Goal: Task Accomplishment & Management: Complete application form

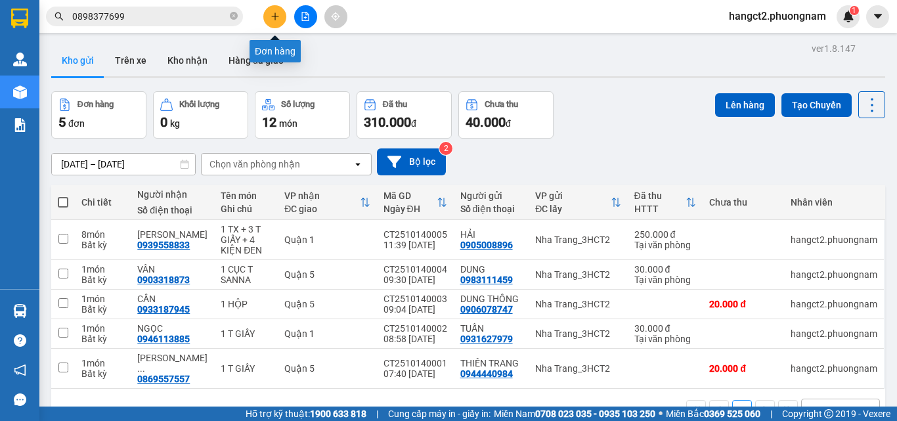
click at [275, 22] on button at bounding box center [274, 16] width 23 height 23
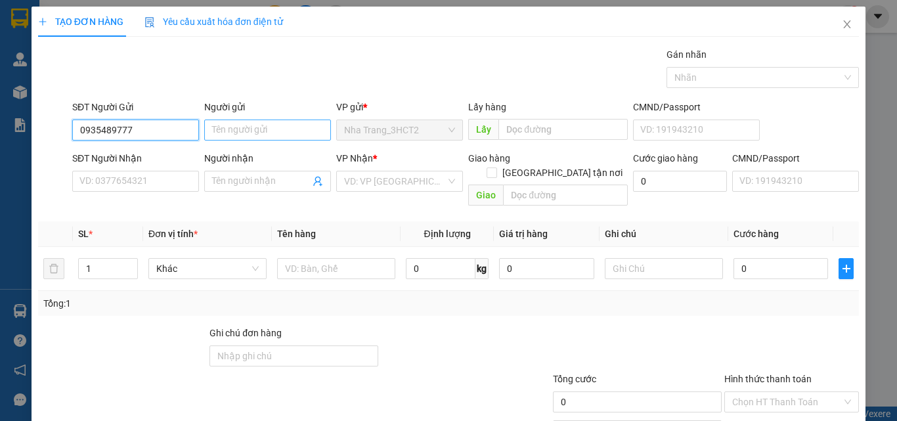
type input "0935489777"
click at [297, 133] on input "Người gửi" at bounding box center [267, 129] width 127 height 21
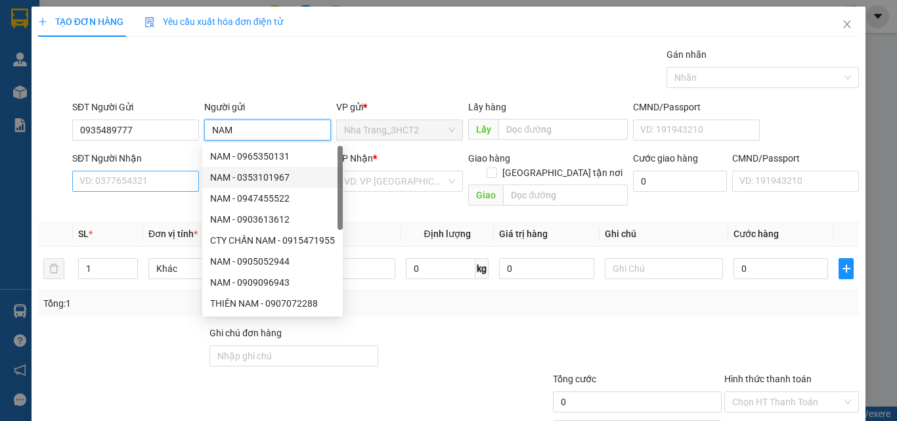
type input "NAM"
click at [109, 182] on input "SĐT Người Nhận" at bounding box center [135, 181] width 127 height 21
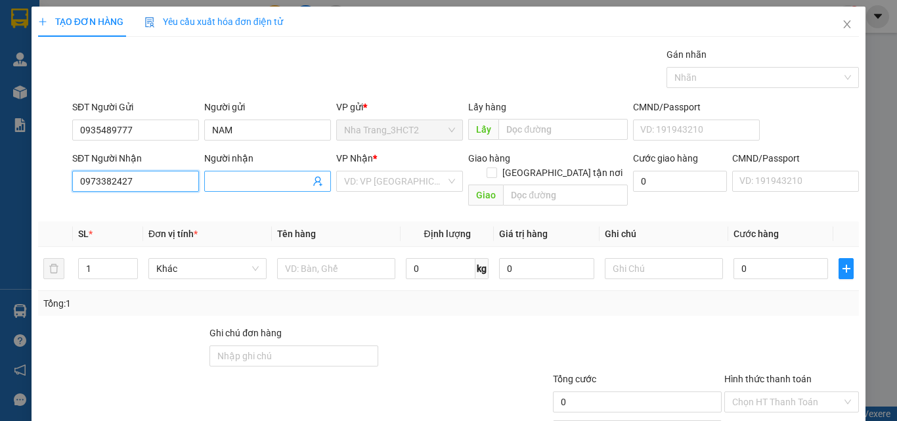
type input "0973382427"
click at [260, 177] on input "Người nhận" at bounding box center [261, 181] width 98 height 14
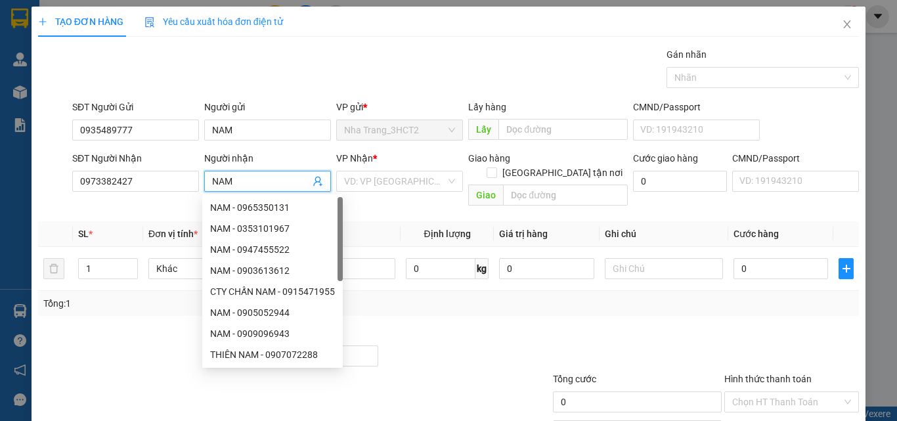
type input "NAM"
type input "Q"
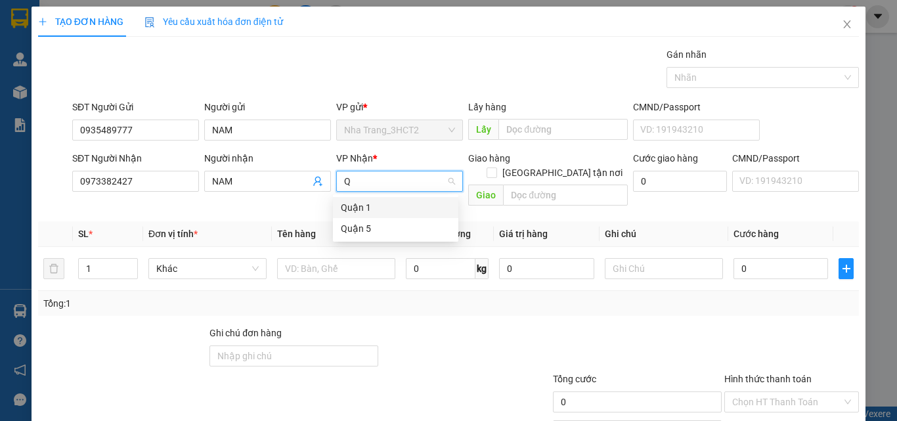
drag, startPoint x: 366, startPoint y: 211, endPoint x: 540, endPoint y: 168, distance: 179.9
click at [366, 209] on div "Quận 1" at bounding box center [396, 207] width 110 height 14
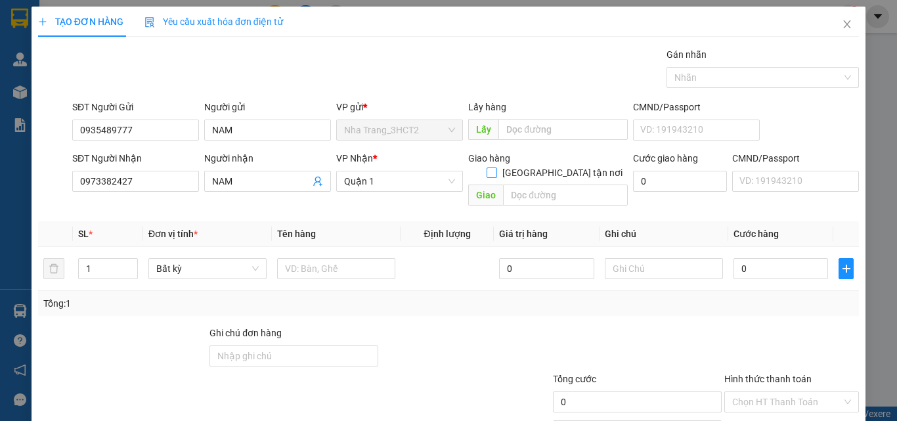
click at [555, 165] on label "[GEOGRAPHIC_DATA] tận nơi" at bounding box center [556, 172] width 141 height 14
click at [496, 167] on input "[GEOGRAPHIC_DATA] tận nơi" at bounding box center [490, 171] width 9 height 9
checkbox input "true"
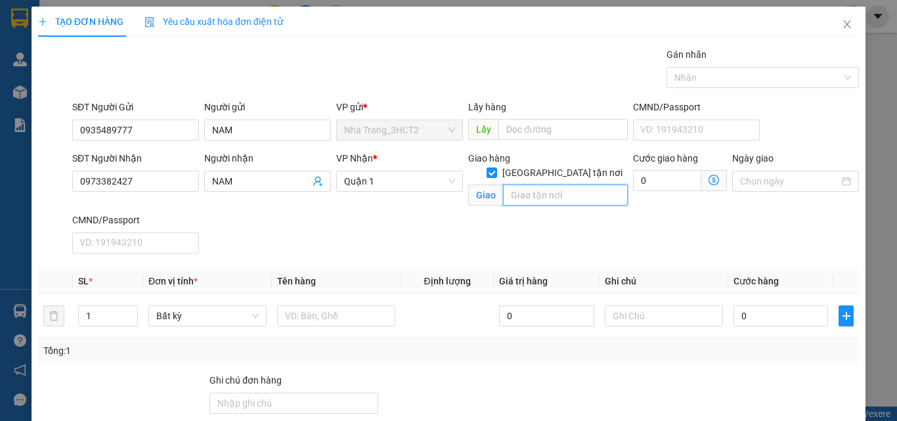
click at [537, 184] on input "text" at bounding box center [565, 194] width 125 height 21
type input "344 [PERSON_NAME] PHÁT , PHƯỜNG [GEOGRAPHIC_DATA] , [GEOGRAPHIC_DATA] (GTN"
click at [708, 179] on icon "dollar-circle" at bounding box center [713, 180] width 11 height 11
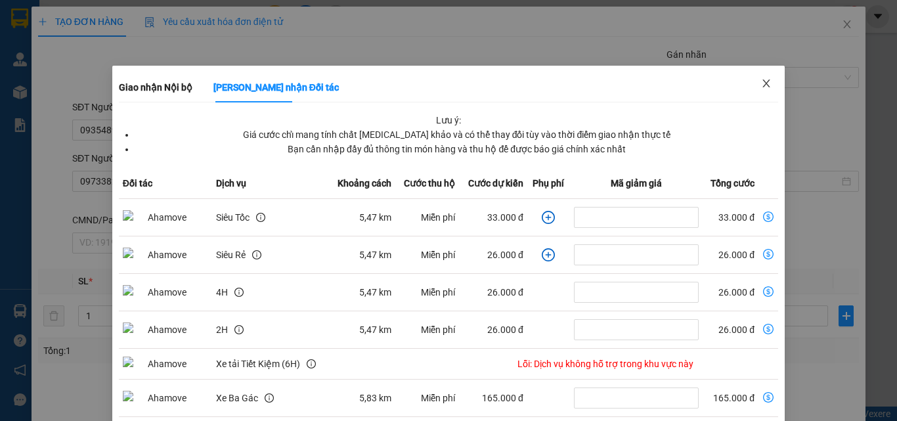
click at [763, 83] on icon "close" at bounding box center [766, 83] width 7 height 8
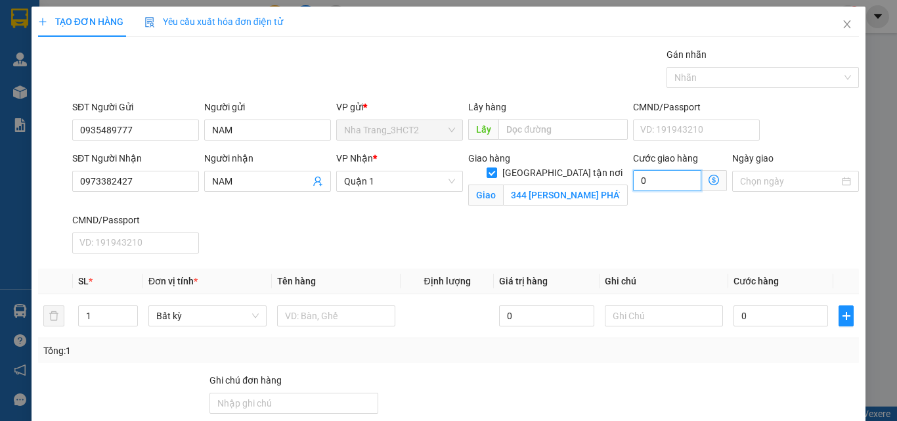
click at [665, 186] on input "0" at bounding box center [667, 180] width 68 height 21
type input "6"
type input "60"
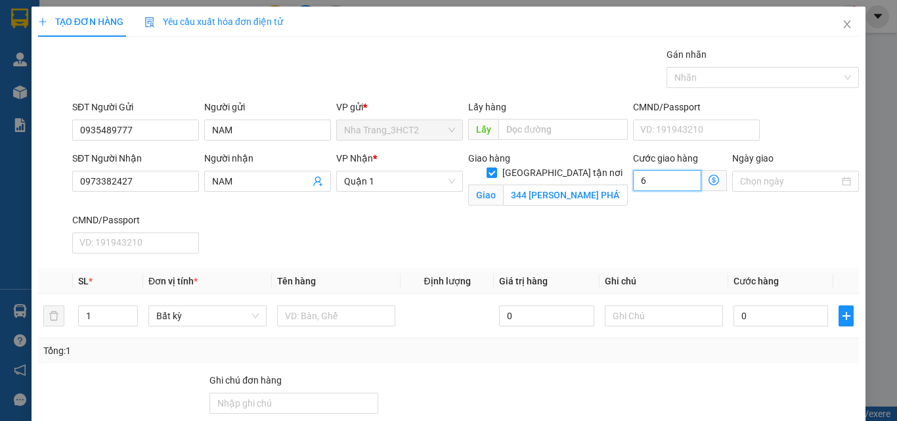
type input "60"
type input "60.000"
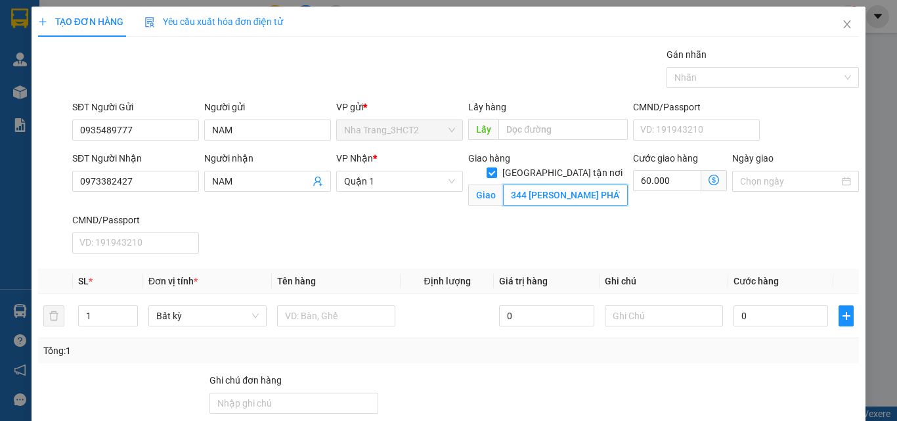
click at [578, 184] on input "344 [PERSON_NAME] PHÁT , PHƯỜNG [GEOGRAPHIC_DATA] , [GEOGRAPHIC_DATA] (GTN" at bounding box center [565, 194] width 125 height 21
click at [592, 184] on input "344 [PERSON_NAME] PHÁT , PHƯỜNG [GEOGRAPHIC_DATA] , [GEOGRAPHIC_DATA] (GTN" at bounding box center [565, 194] width 125 height 21
type input "344 HUỲNH TẤN PHÁT , PHƯỜNG [GEOGRAPHIC_DATA] , [GEOGRAPHIC_DATA] (GTN 60)"
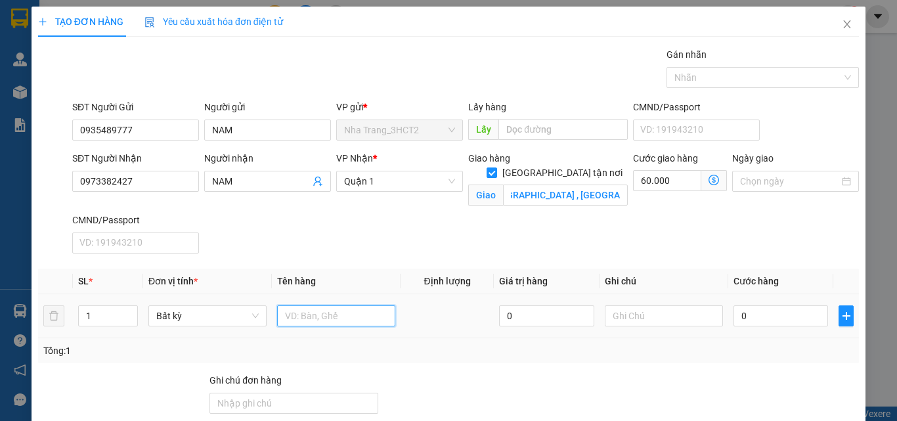
click at [331, 313] on input "text" at bounding box center [336, 315] width 118 height 21
type input "1 T"
click at [739, 324] on input "0" at bounding box center [780, 315] width 95 height 21
type input "4"
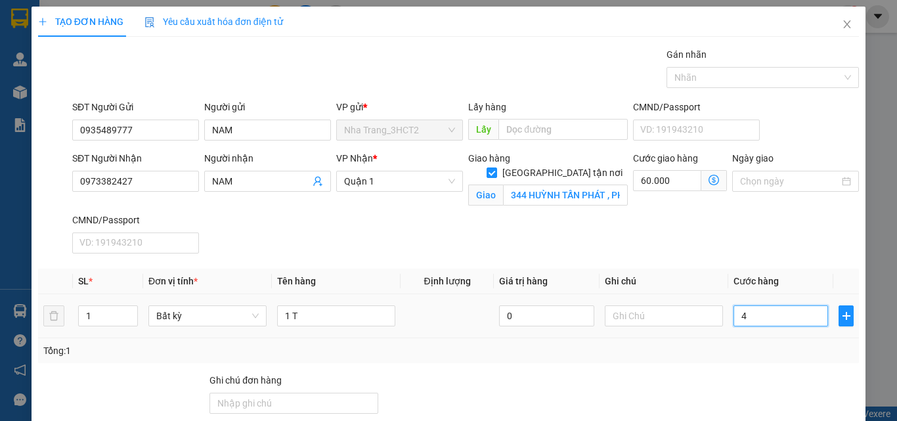
type input "60.004"
type input "40"
type input "60.040"
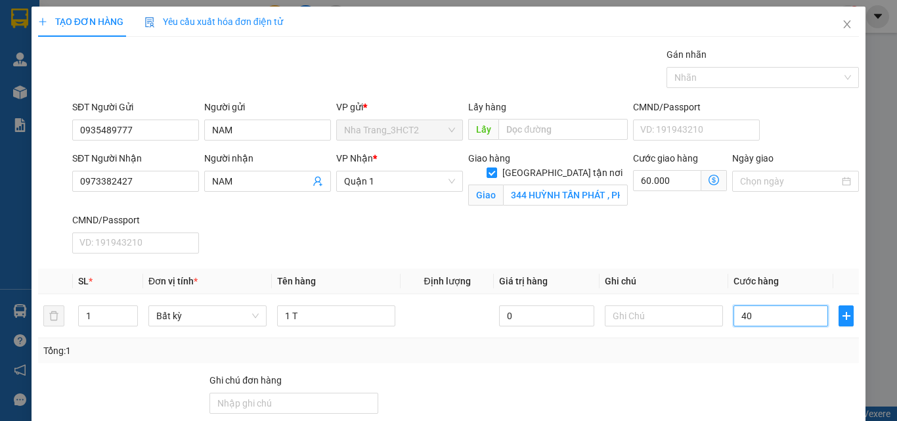
scroll to position [127, 0]
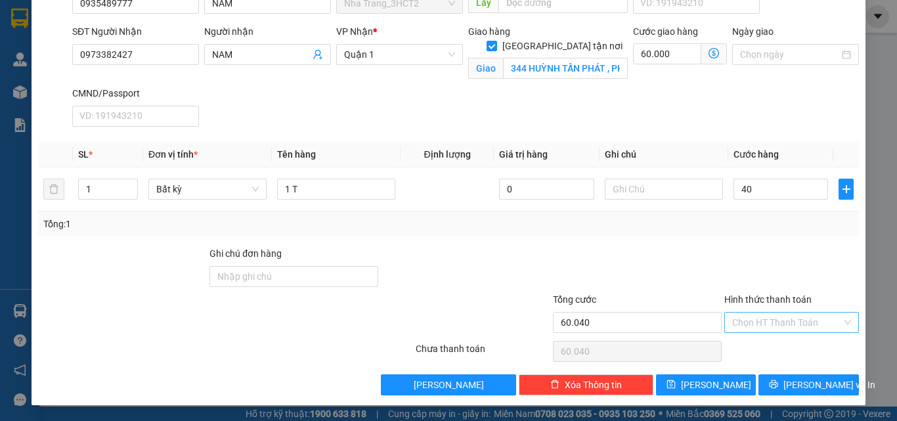
click at [763, 322] on input "Hình thức thanh toán" at bounding box center [787, 322] width 110 height 20
type input "40.000"
type input "100.000"
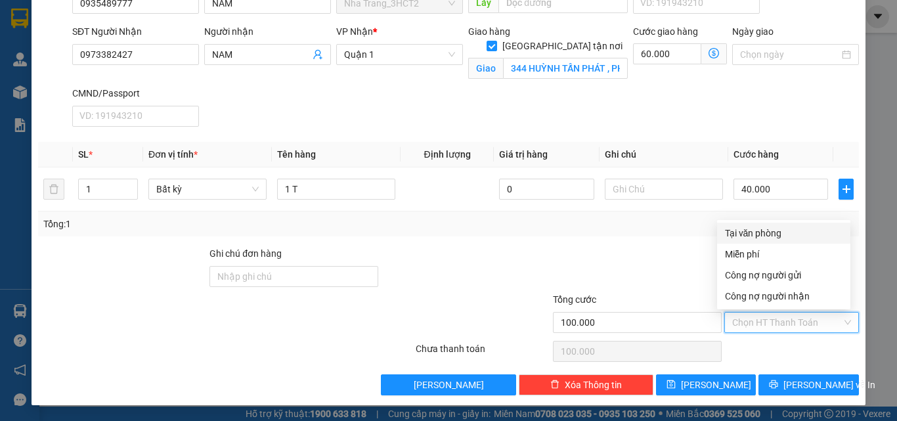
click at [753, 234] on div "Tại văn phòng" at bounding box center [784, 233] width 118 height 14
type input "0"
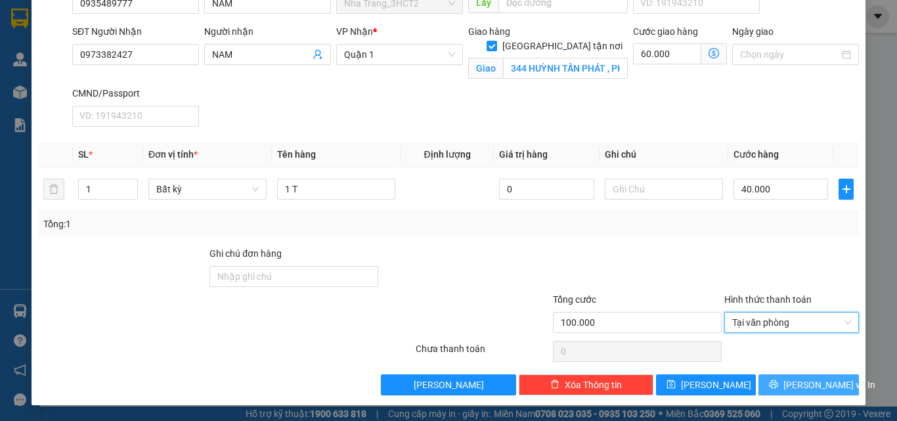
drag, startPoint x: 811, startPoint y: 383, endPoint x: 790, endPoint y: 350, distance: 39.5
click at [811, 383] on span "[PERSON_NAME] và In" at bounding box center [829, 384] width 92 height 14
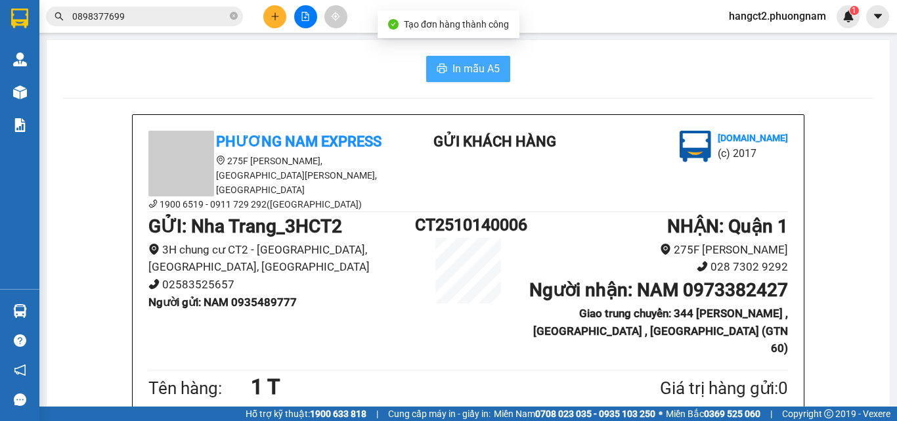
click at [466, 66] on span "In mẫu A5" at bounding box center [475, 68] width 47 height 16
